Goal: Book appointment/travel/reservation

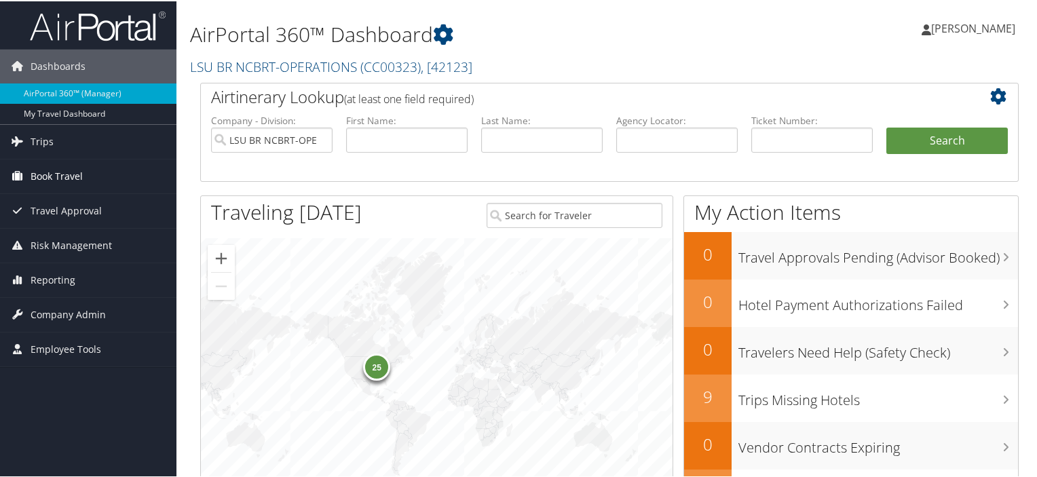
click at [51, 179] on span "Book Travel" at bounding box center [57, 175] width 52 height 34
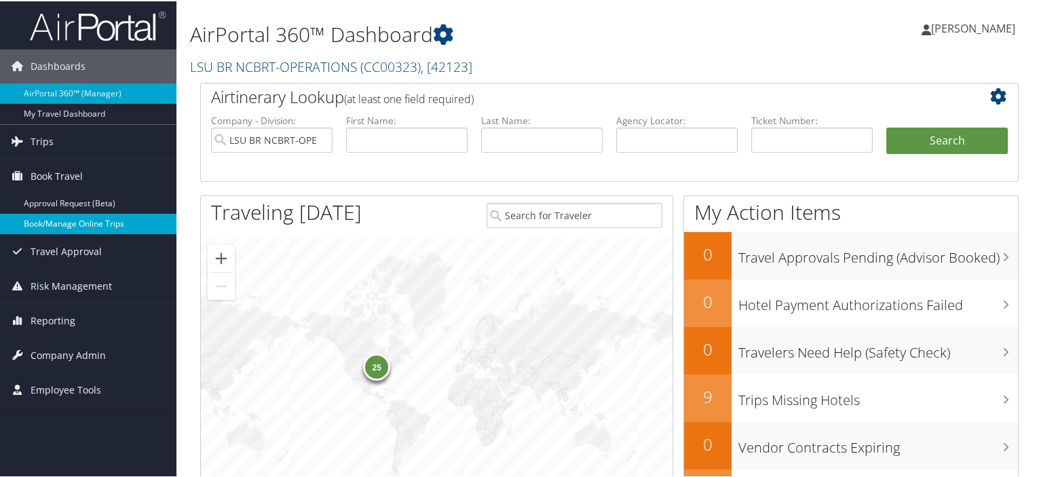
click at [58, 221] on link "Book/Manage Online Trips" at bounding box center [88, 222] width 177 height 20
